Goal: Browse casually: Explore the website without a specific task or goal

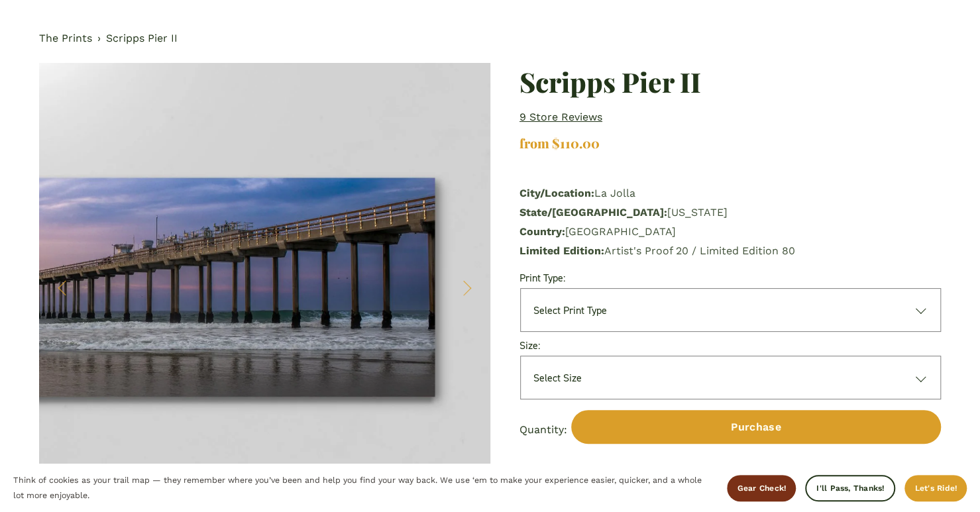
click at [475, 289] on div "Image 1 of 3" at bounding box center [264, 288] width 450 height 450
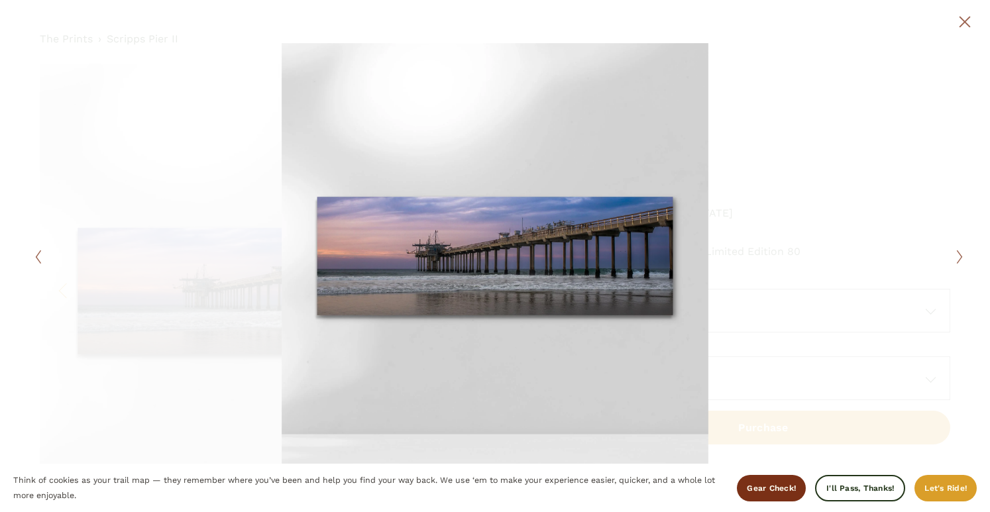
click at [945, 256] on div at bounding box center [727, 256] width 465 height 426
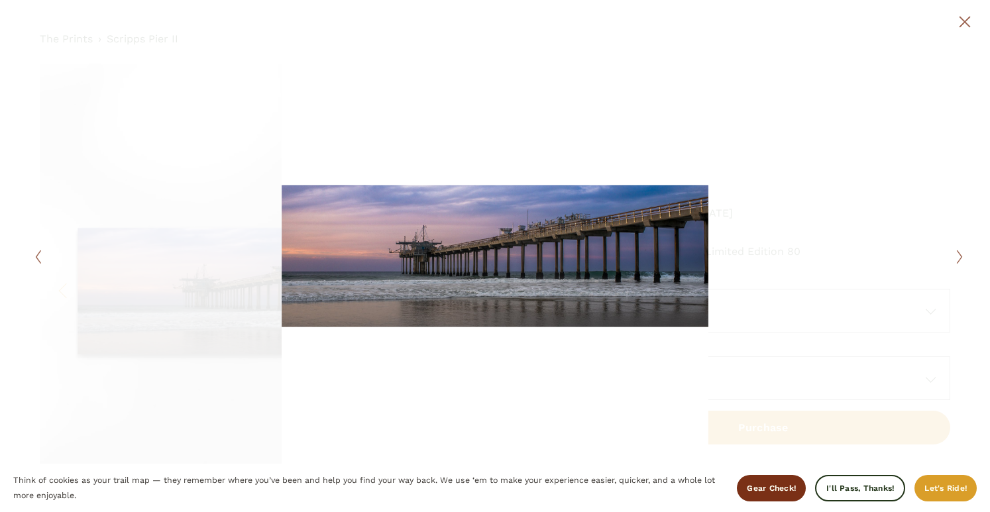
click at [962, 256] on icon "Next Slide" at bounding box center [959, 257] width 9 height 16
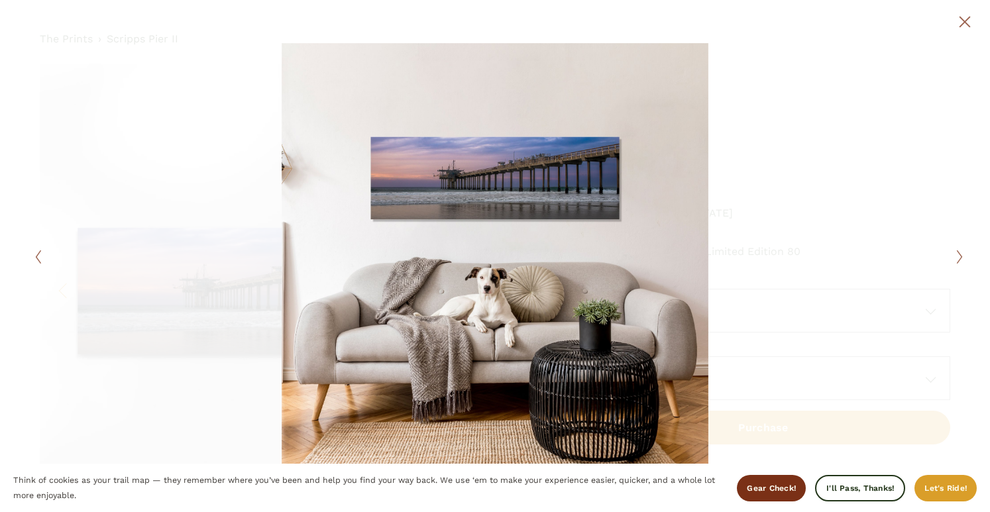
click at [962, 256] on icon "Next Slide" at bounding box center [959, 257] width 9 height 16
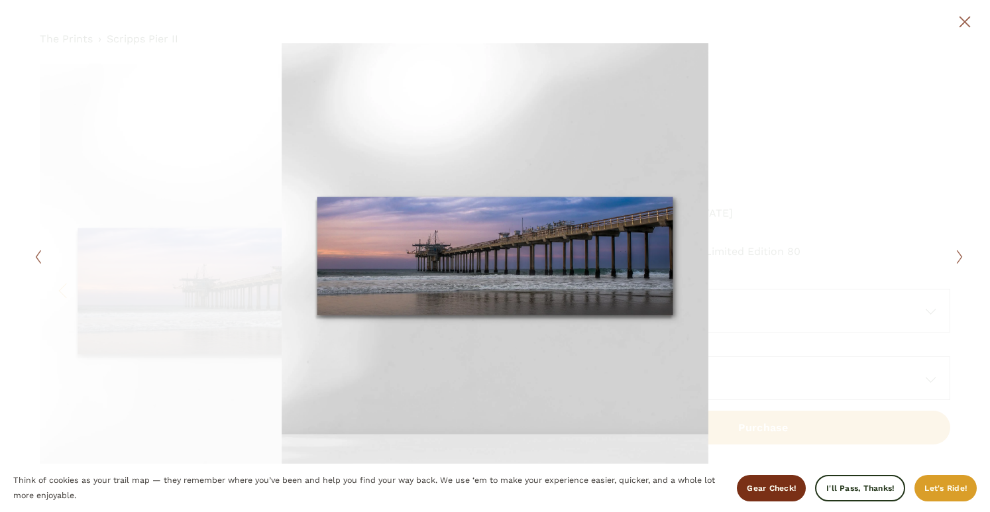
click at [25, 272] on div at bounding box center [495, 256] width 990 height 512
click at [34, 266] on div at bounding box center [262, 256] width 465 height 426
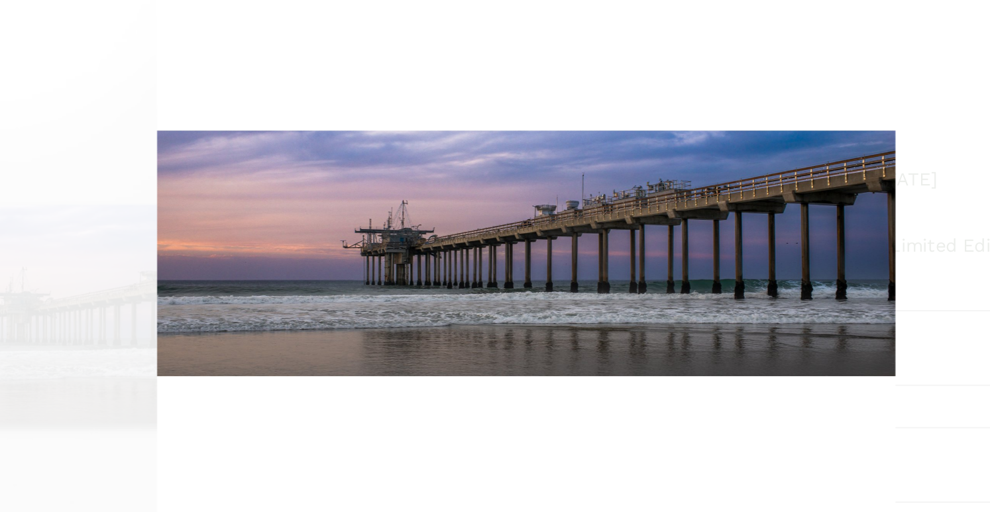
drag, startPoint x: 554, startPoint y: 223, endPoint x: 444, endPoint y: 266, distance: 118.3
click at [444, 266] on div at bounding box center [262, 256] width 465 height 426
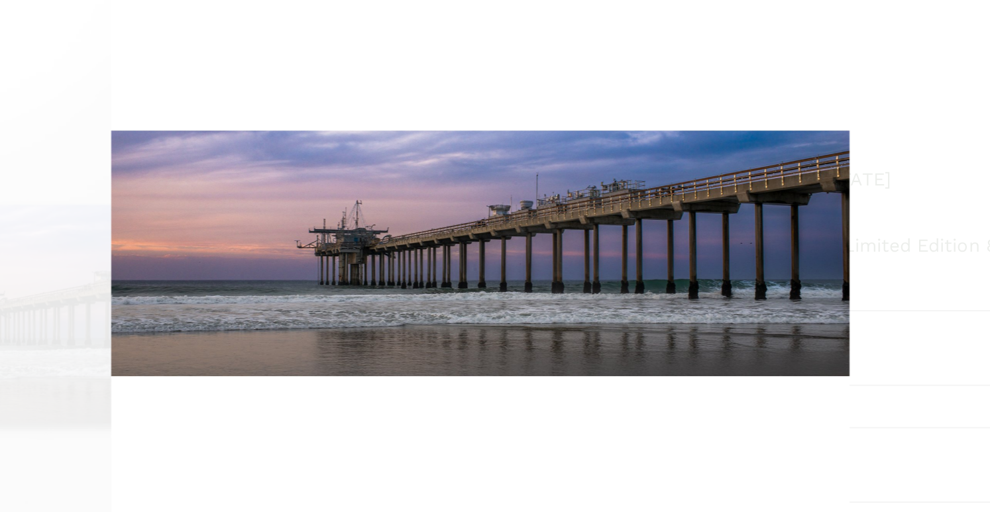
drag, startPoint x: 534, startPoint y: 204, endPoint x: 499, endPoint y: 221, distance: 38.2
click at [499, 221] on div at bounding box center [727, 256] width 465 height 426
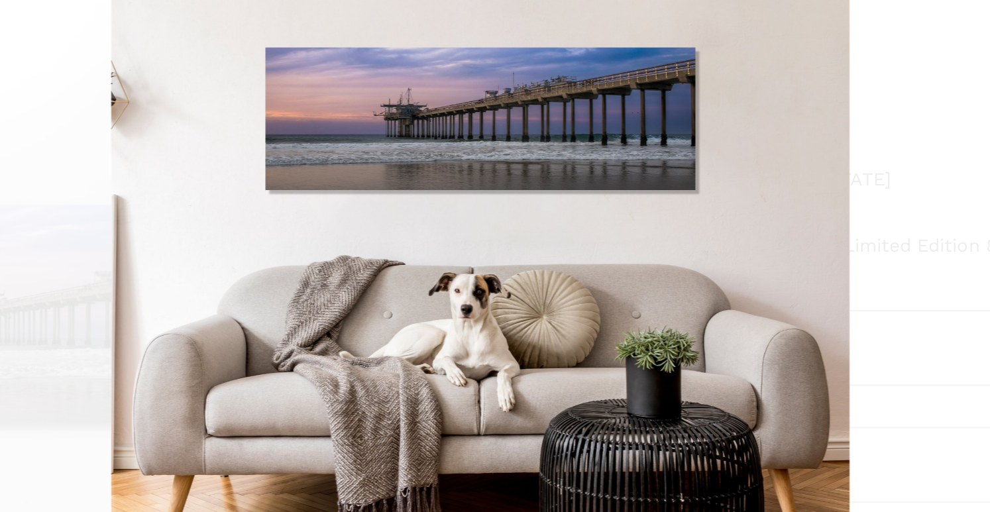
drag, startPoint x: 499, startPoint y: 221, endPoint x: 426, endPoint y: 238, distance: 75.5
click at [426, 238] on div at bounding box center [495, 256] width 930 height 426
